Goal: Information Seeking & Learning: Learn about a topic

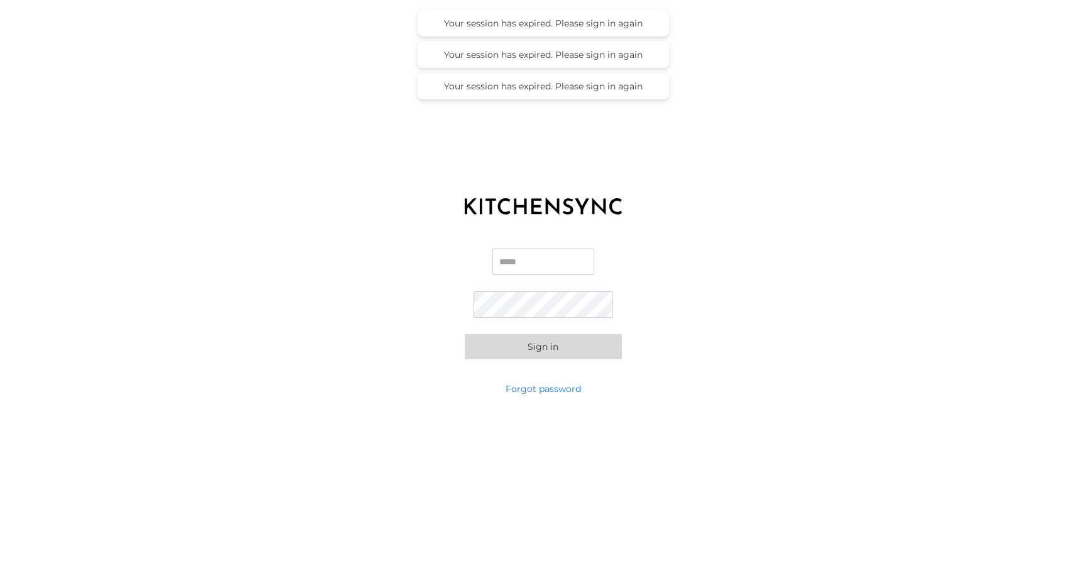
type input "**********"
click at [543, 346] on button "Sign in" at bounding box center [543, 346] width 157 height 25
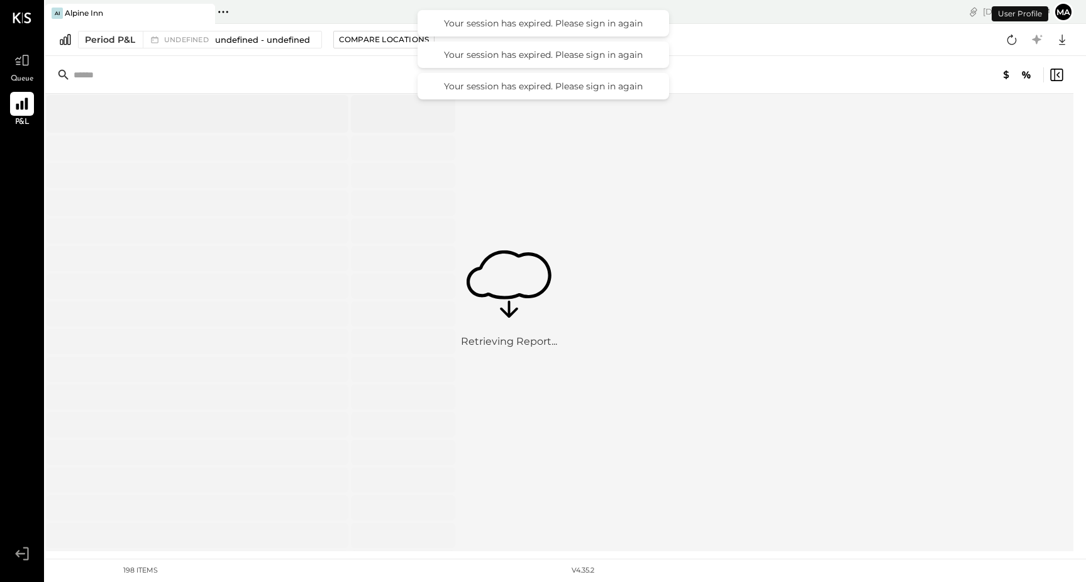
click at [16, 103] on icon at bounding box center [22, 104] width 16 height 16
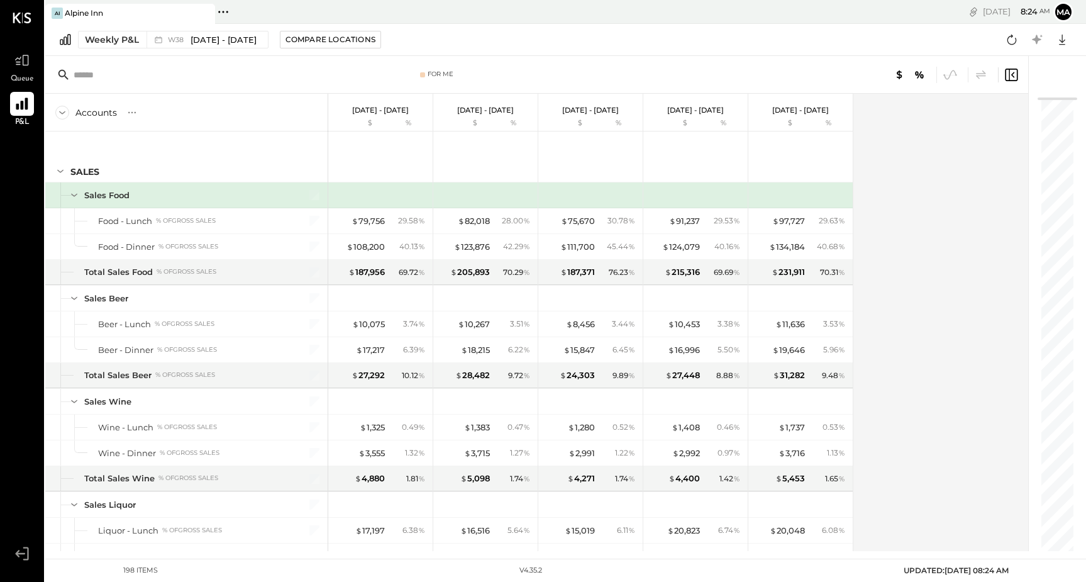
click at [19, 109] on icon at bounding box center [22, 104] width 12 height 12
click at [131, 43] on div "Weekly P&L" at bounding box center [112, 39] width 54 height 13
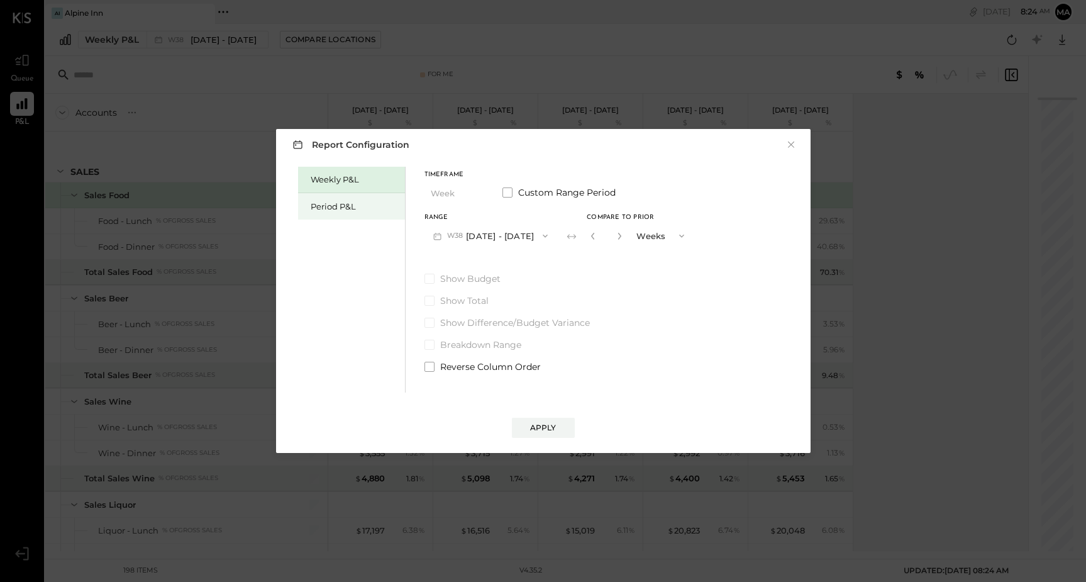
click at [362, 211] on div "Period P&L" at bounding box center [355, 207] width 88 height 12
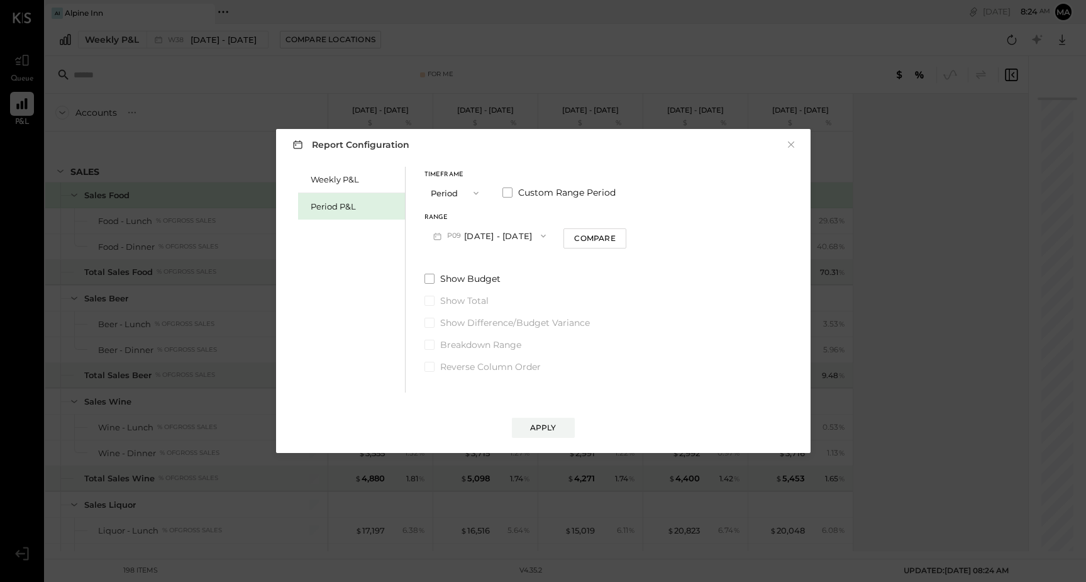
click at [483, 186] on button "Period" at bounding box center [456, 192] width 63 height 23
click at [481, 195] on div "Period" at bounding box center [456, 193] width 62 height 23
click at [472, 237] on button "P09 [DATE] - [DATE]" at bounding box center [490, 235] width 131 height 23
click at [471, 295] on span "[DATE] - [DATE]" at bounding box center [484, 290] width 60 height 11
click at [557, 425] on button "Apply" at bounding box center [543, 428] width 63 height 20
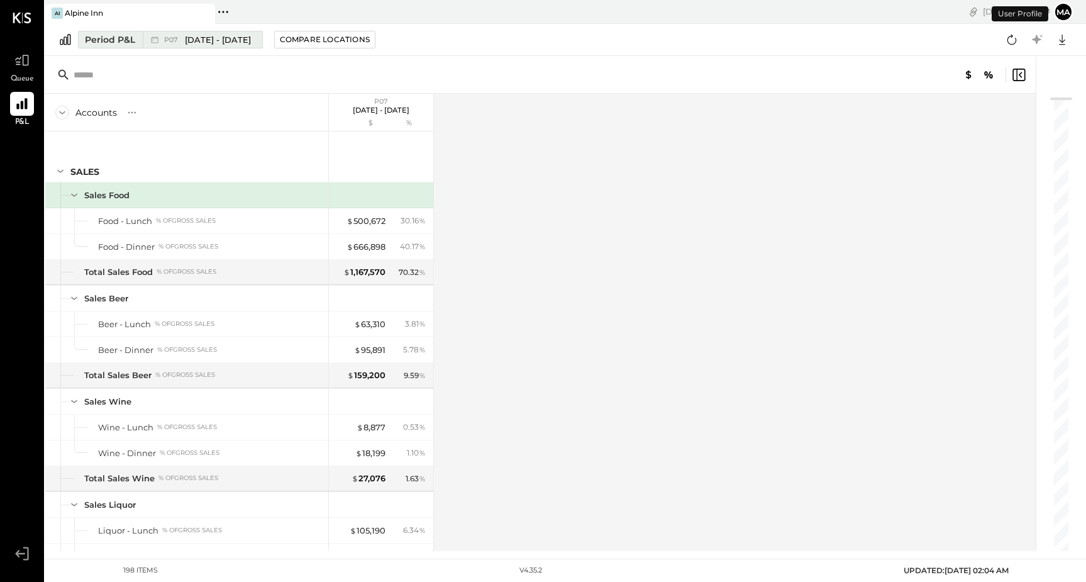
click at [111, 38] on div "Period P&L" at bounding box center [110, 39] width 50 height 13
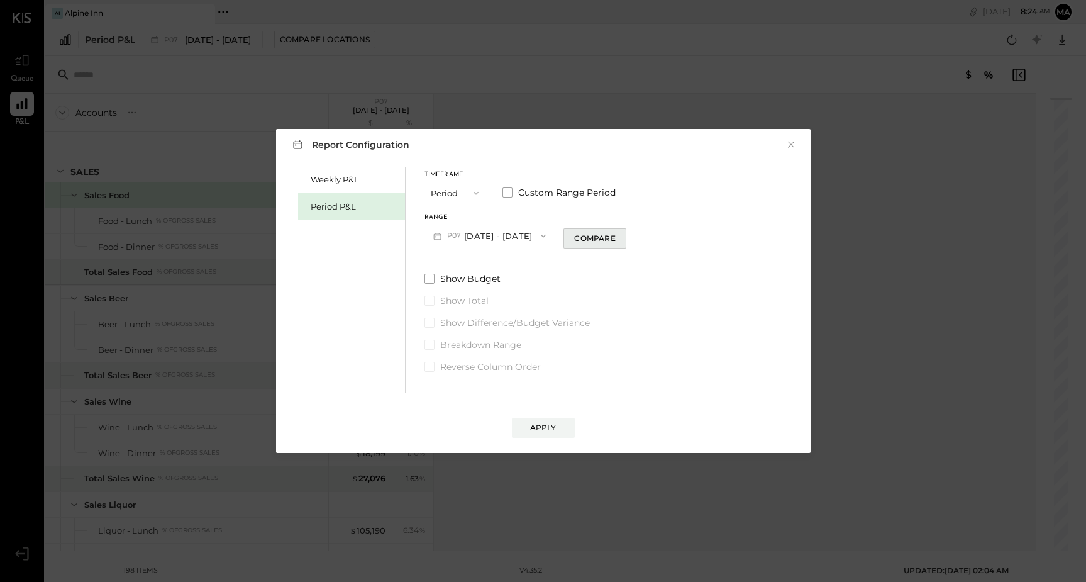
click at [615, 242] on div "Compare" at bounding box center [594, 238] width 41 height 11
click at [547, 426] on div "Apply" at bounding box center [543, 427] width 26 height 11
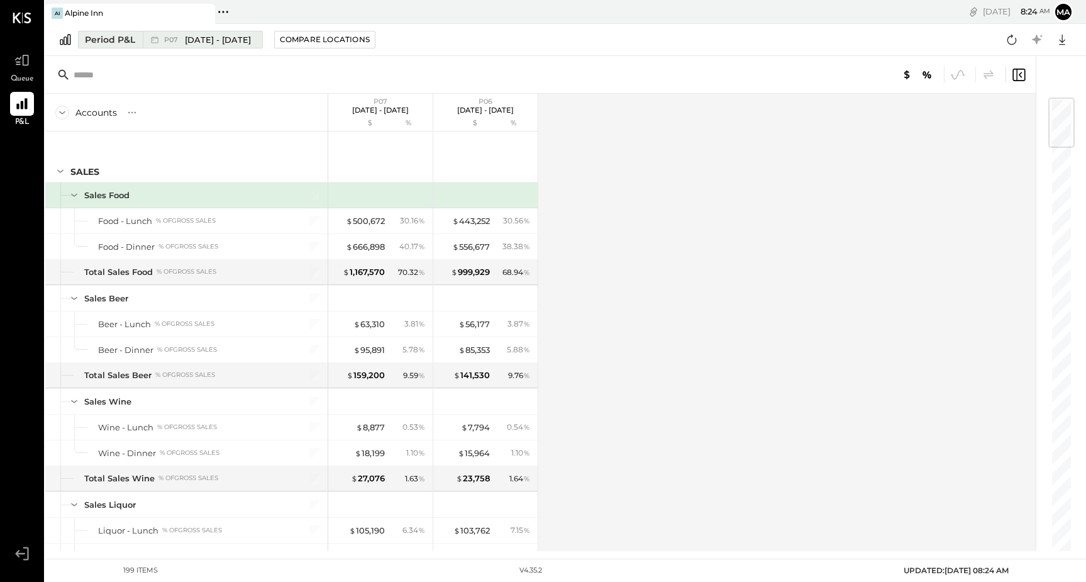
click at [124, 42] on div "Period P&L" at bounding box center [110, 39] width 50 height 13
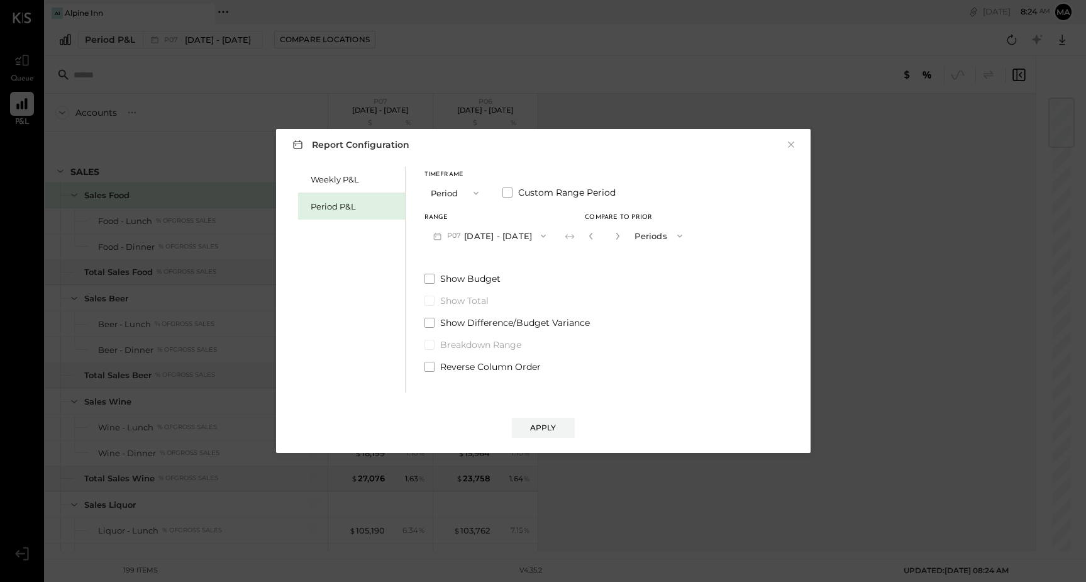
click at [527, 240] on button "P07 [DATE] - [DATE]" at bounding box center [490, 235] width 131 height 23
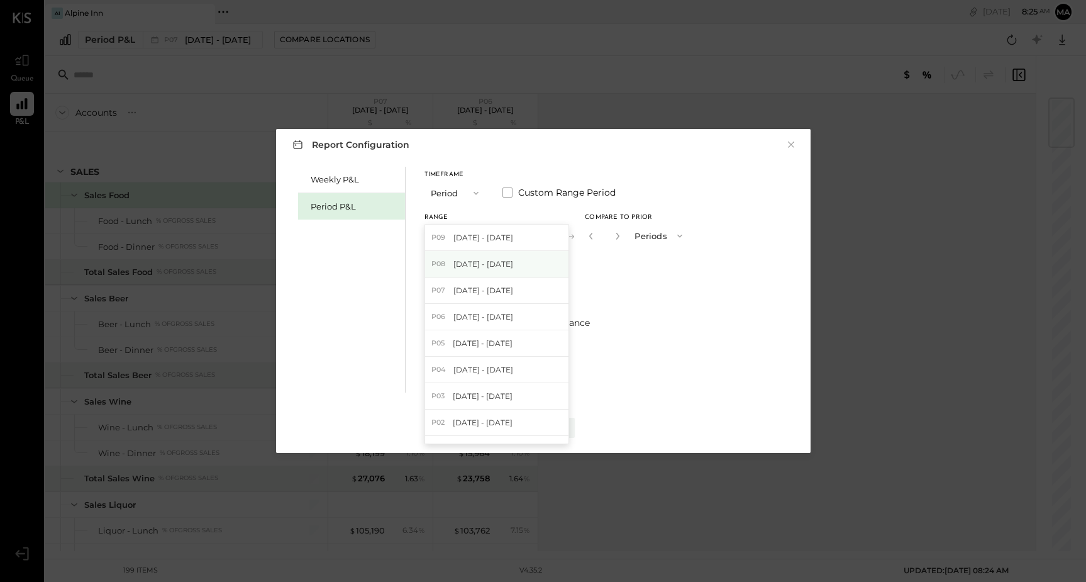
click at [511, 261] on span "[DATE] - [DATE]" at bounding box center [484, 264] width 60 height 11
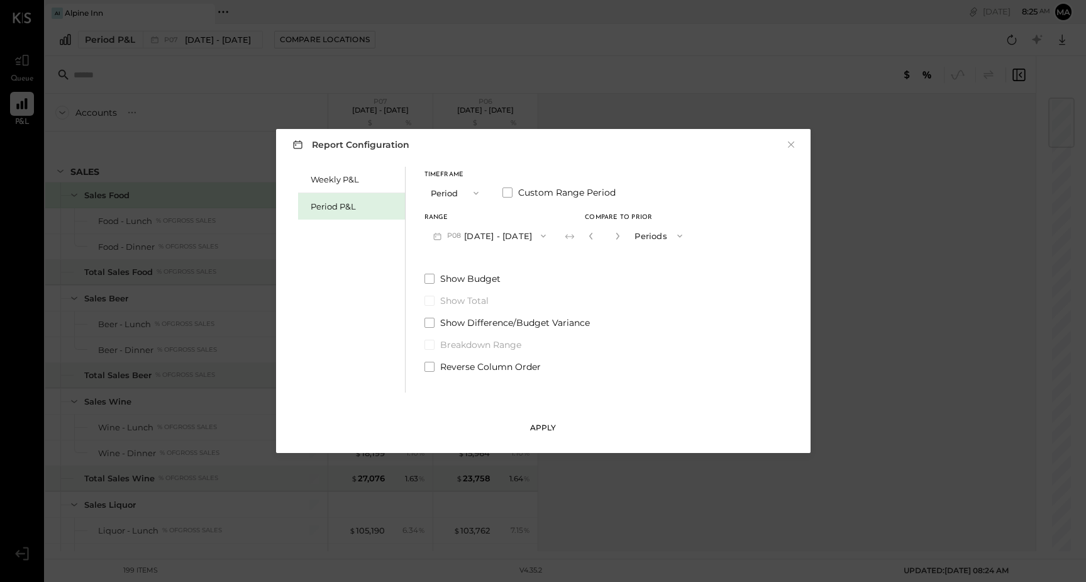
click at [538, 426] on div "Apply" at bounding box center [543, 427] width 26 height 11
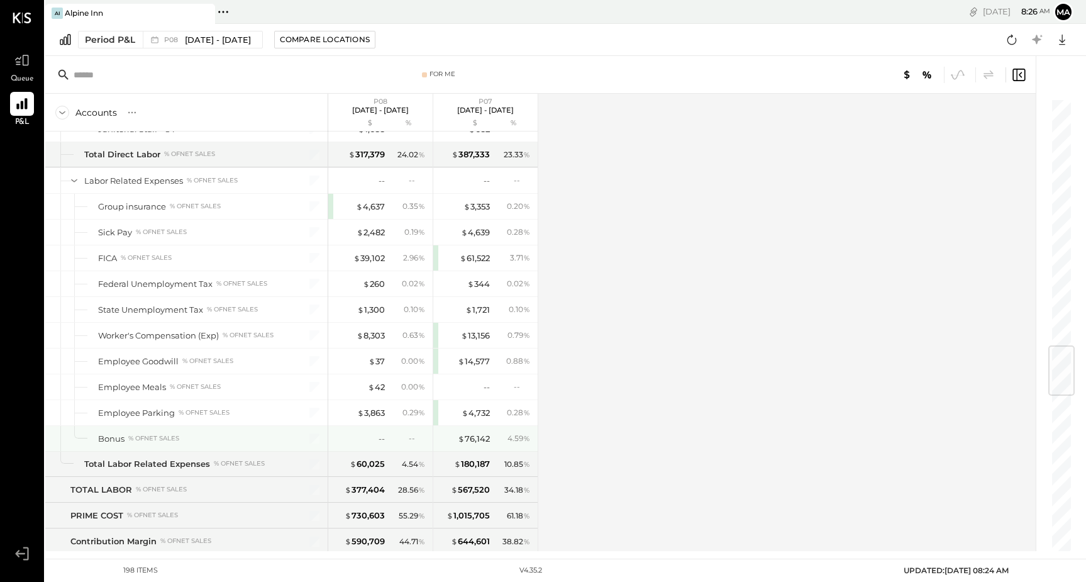
scroll to position [2086, 0]
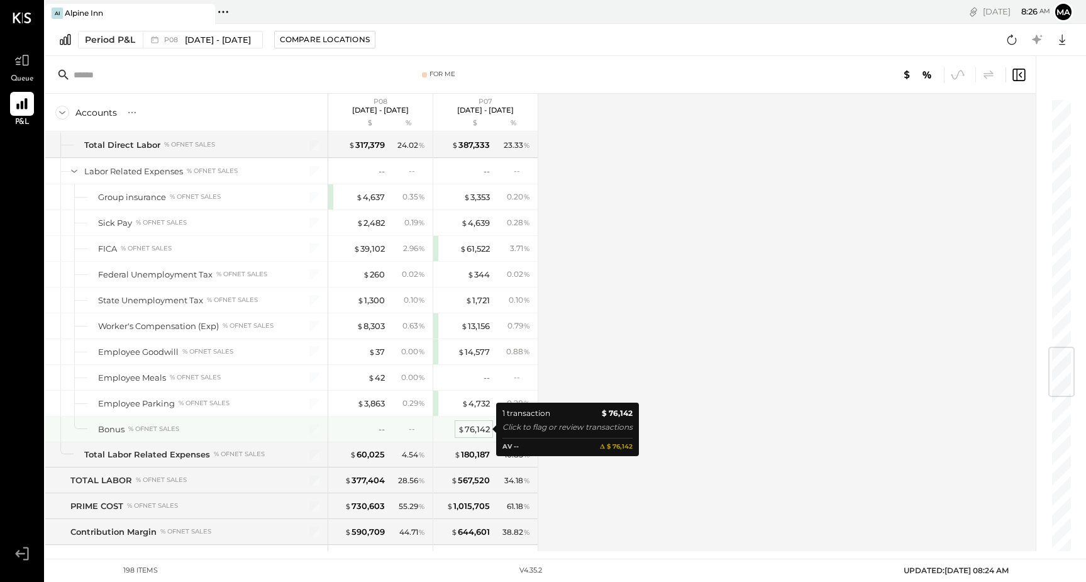
click at [476, 428] on div "$ 76,142" at bounding box center [474, 429] width 32 height 12
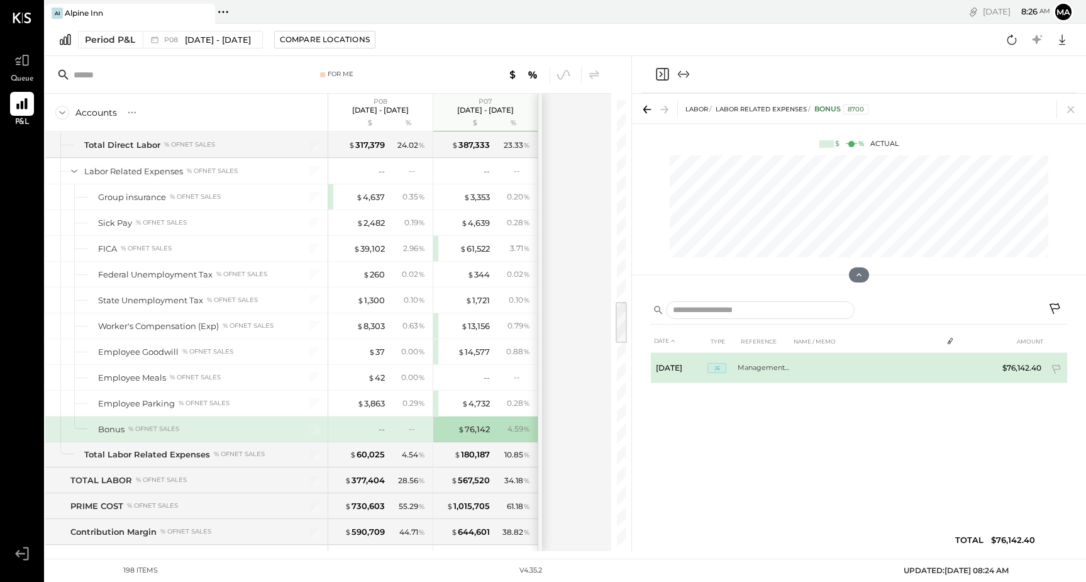
click at [763, 367] on td "Management Bonus P7" at bounding box center [764, 368] width 53 height 30
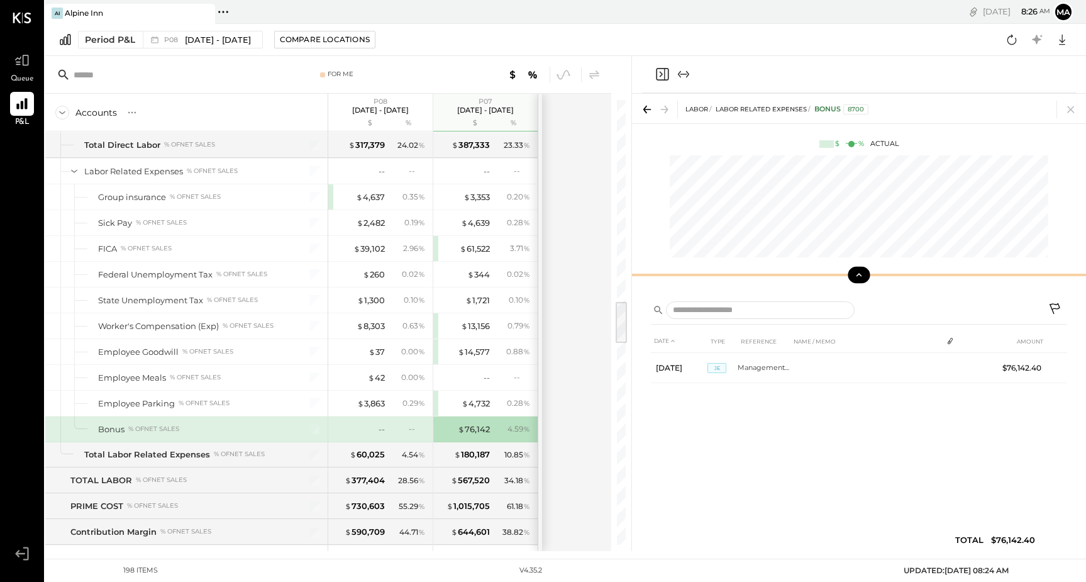
click at [856, 279] on icon at bounding box center [859, 274] width 11 height 11
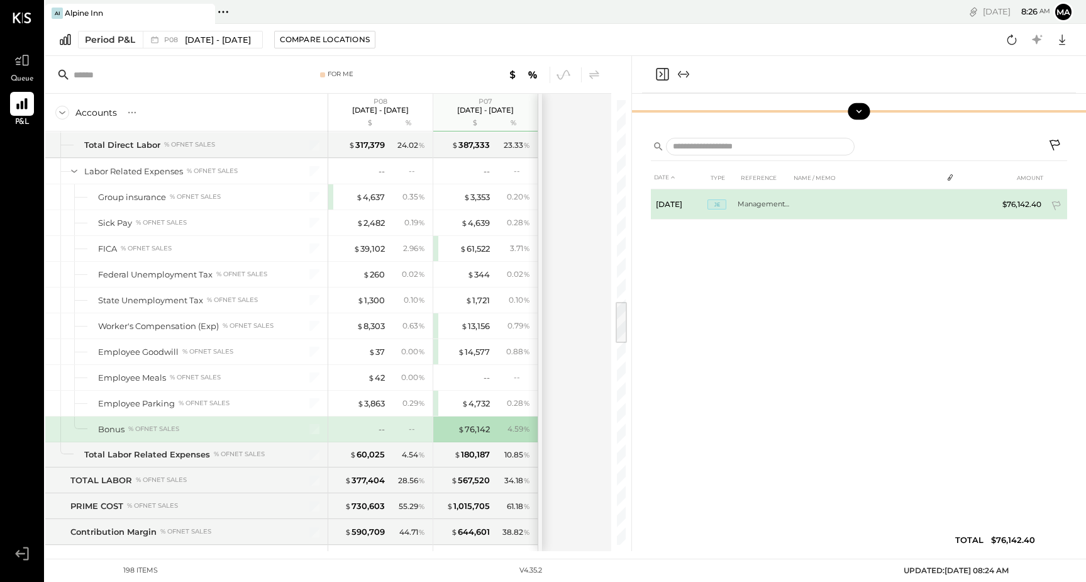
click at [809, 209] on td at bounding box center [867, 204] width 152 height 30
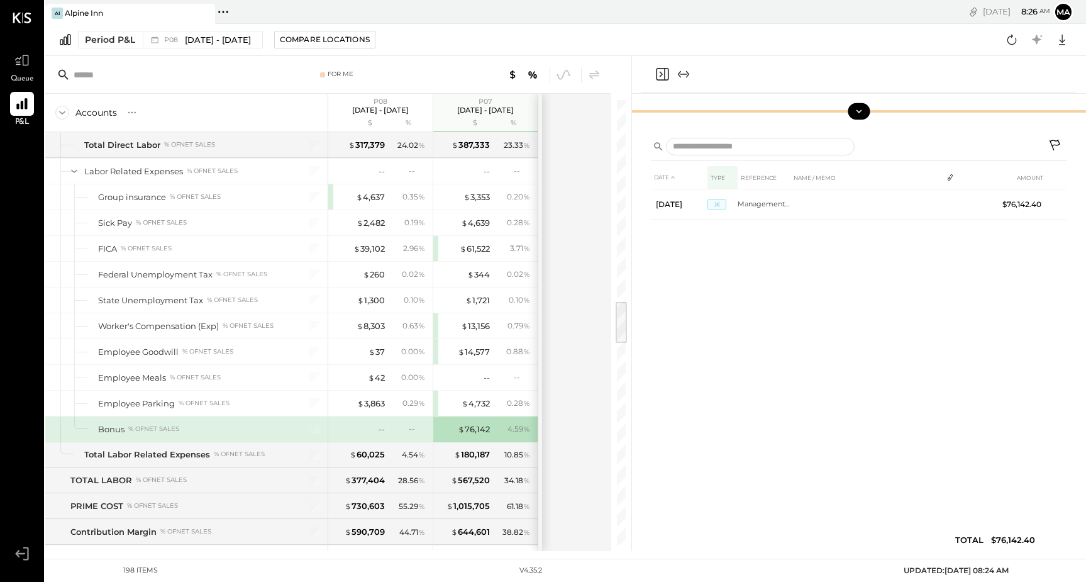
click at [713, 180] on th "TYPE" at bounding box center [723, 177] width 30 height 23
click at [749, 176] on th "REFERENCE" at bounding box center [764, 177] width 53 height 23
click at [805, 177] on th "NAME / MEMO" at bounding box center [867, 177] width 152 height 23
